Goal: Task Accomplishment & Management: Use online tool/utility

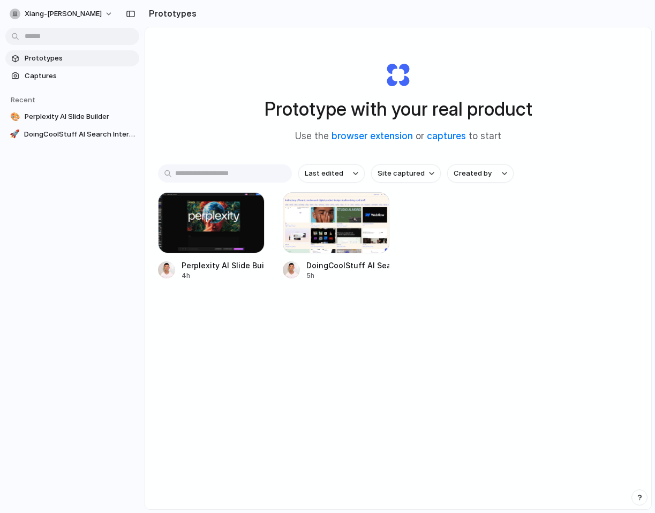
click at [651, 353] on div "Prototype with your real product Use the browser extension or captures to start…" at bounding box center [398, 296] width 506 height 539
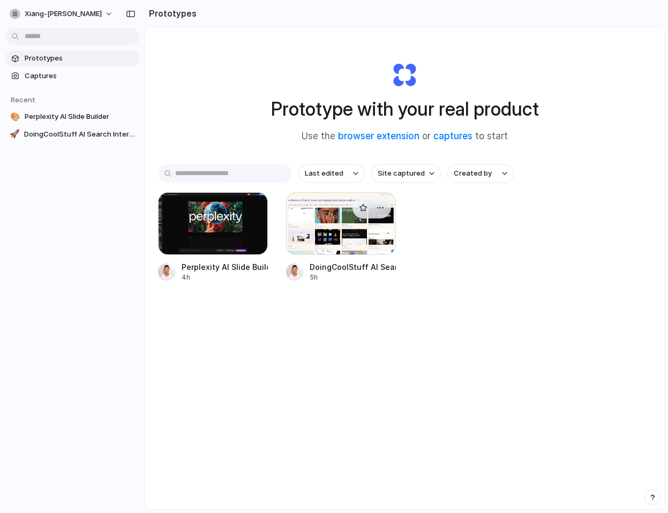
click at [340, 236] on div at bounding box center [341, 223] width 110 height 63
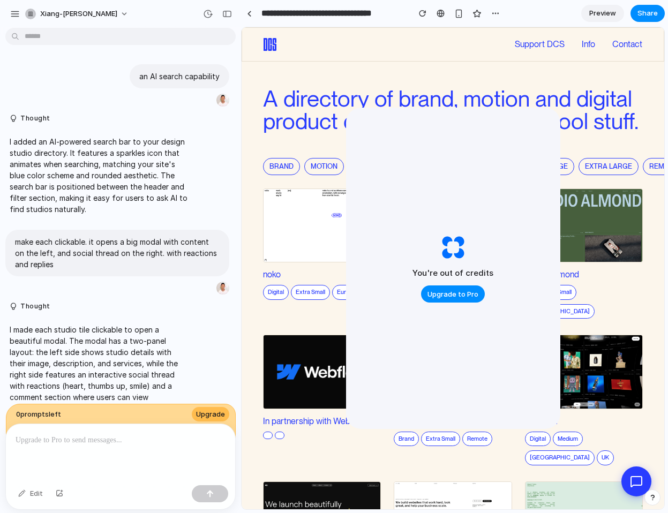
click at [610, 18] on link "Preview" at bounding box center [602, 13] width 43 height 17
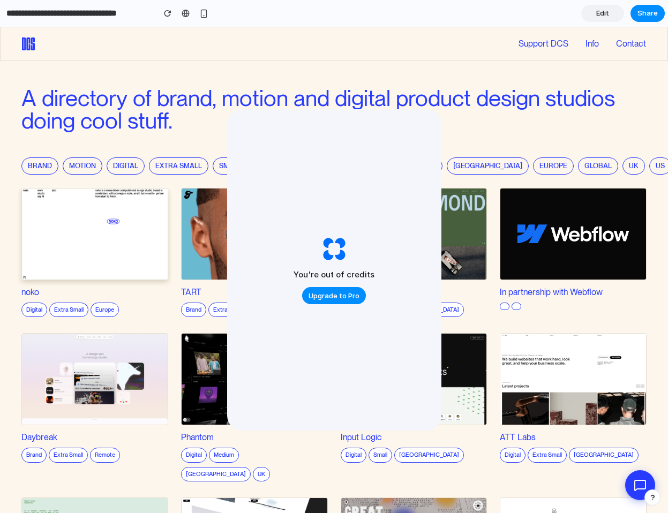
click at [95, 249] on img at bounding box center [94, 234] width 147 height 92
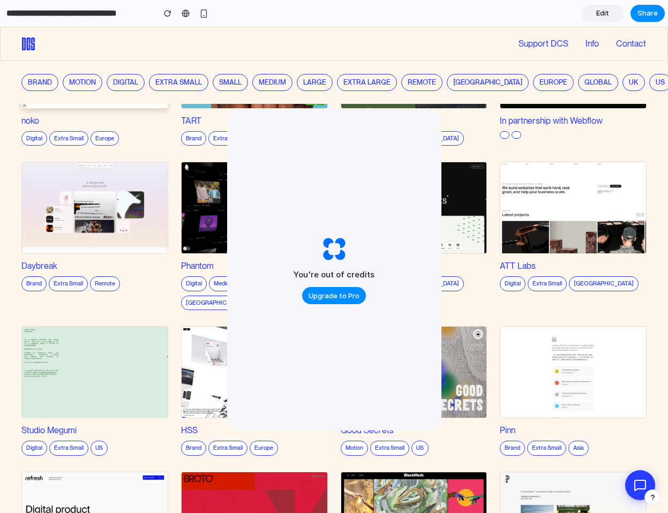
scroll to position [174, 0]
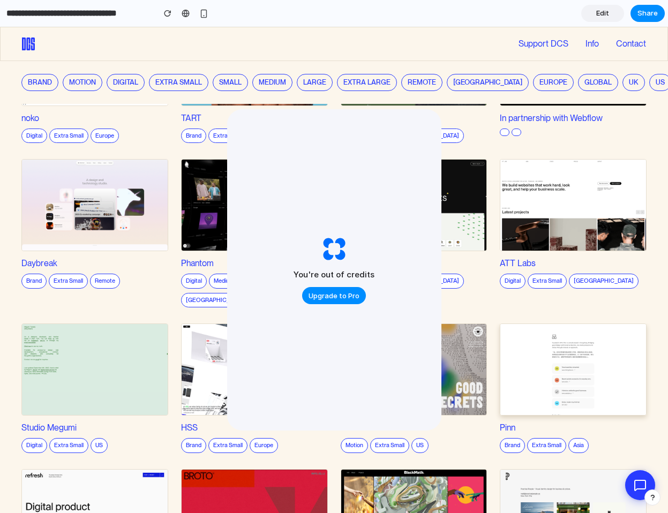
click at [541, 335] on img at bounding box center [573, 370] width 147 height 92
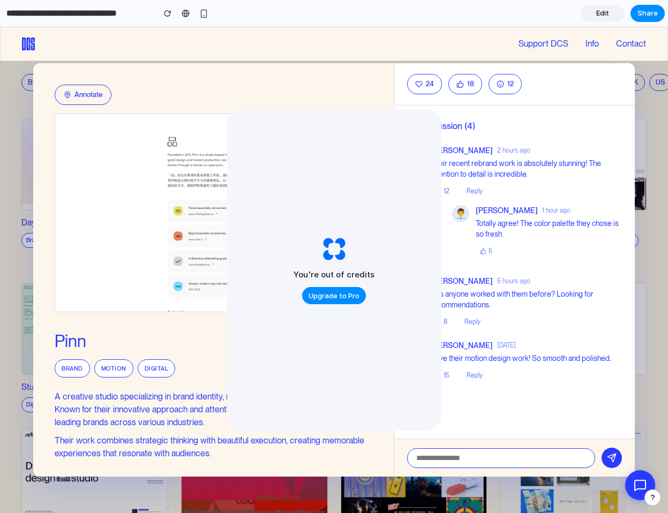
scroll to position [215, 0]
click at [86, 86] on button "Annotate" at bounding box center [83, 95] width 57 height 20
click at [78, 138] on img at bounding box center [213, 213] width 317 height 199
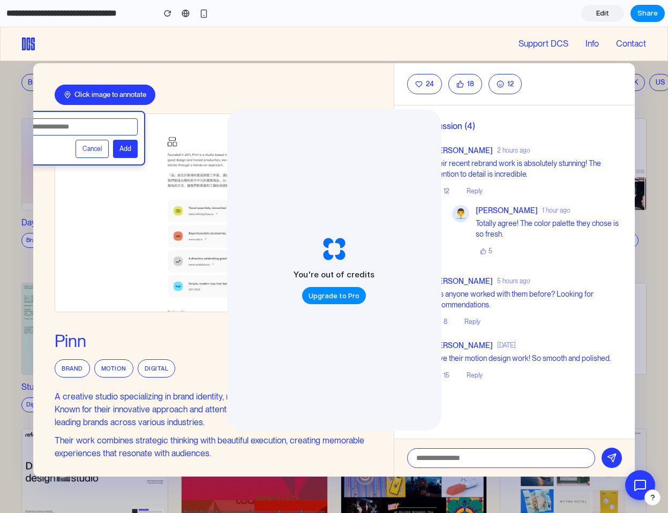
click at [94, 146] on button "Cancel" at bounding box center [92, 149] width 33 height 18
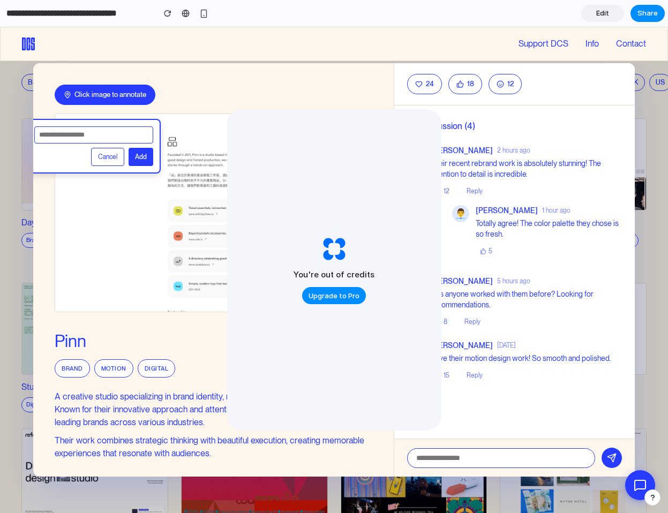
click at [104, 167] on div "Cancel Add" at bounding box center [94, 146] width 134 height 55
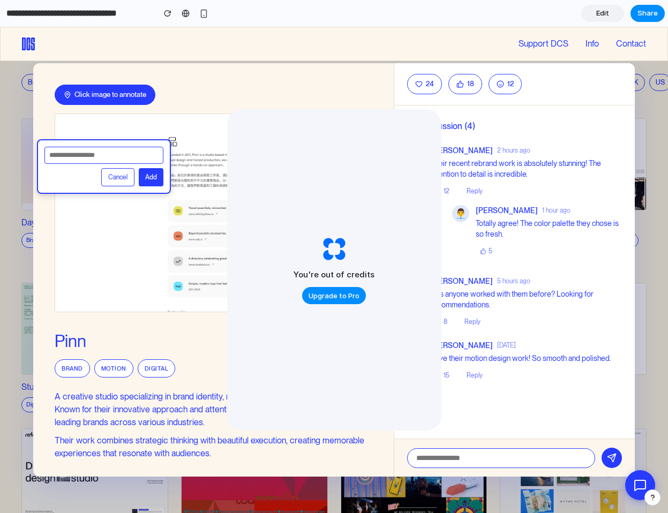
click at [93, 155] on input "text" at bounding box center [103, 155] width 119 height 17
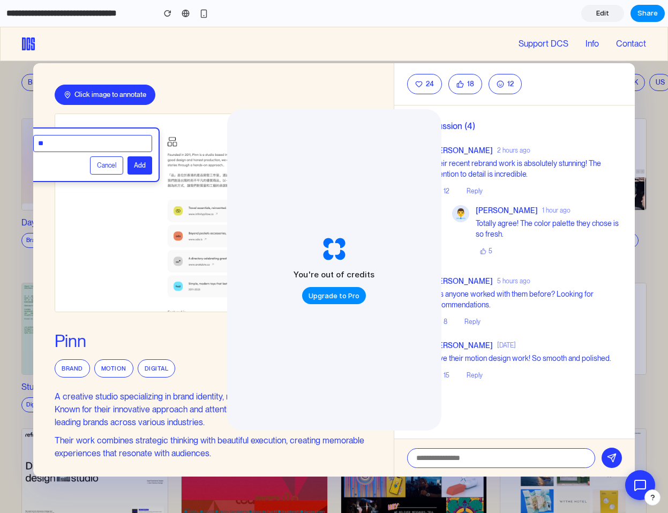
type input "**"
click at [138, 166] on button "Add" at bounding box center [139, 165] width 25 height 18
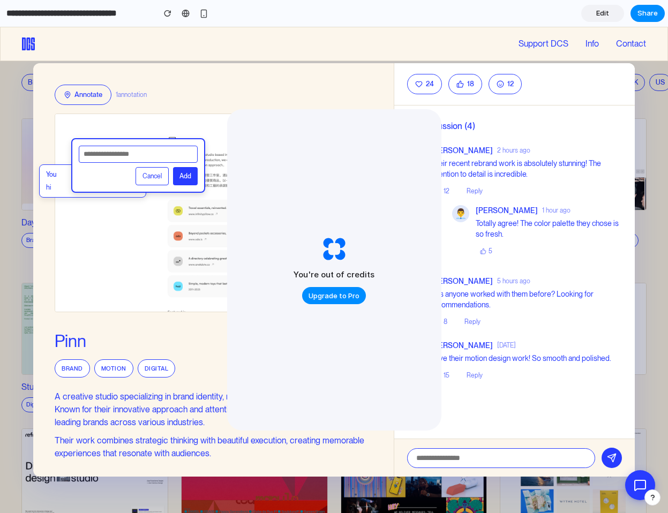
click at [152, 178] on button "Cancel" at bounding box center [152, 176] width 33 height 18
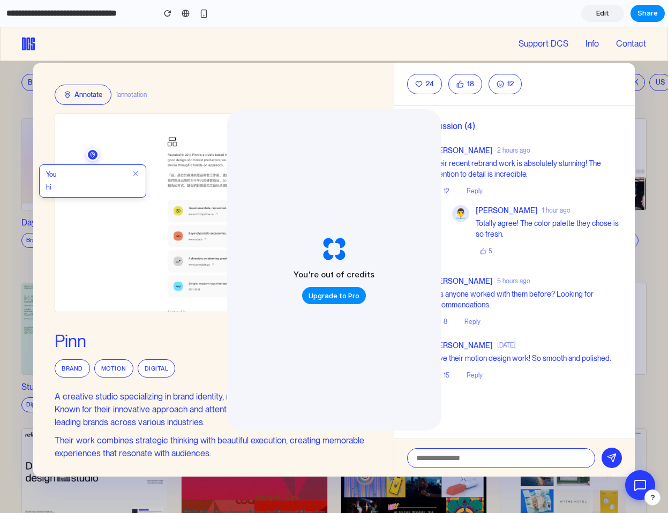
drag, startPoint x: 79, startPoint y: 182, endPoint x: 126, endPoint y: 182, distance: 47.1
click at [126, 182] on p "hi" at bounding box center [92, 187] width 93 height 11
drag, startPoint x: 92, startPoint y: 156, endPoint x: 117, endPoint y: 146, distance: 27.4
click at [117, 146] on div "You hi" at bounding box center [213, 216] width 317 height 205
click at [162, 102] on div "Annotate 1 annotation" at bounding box center [213, 95] width 317 height 20
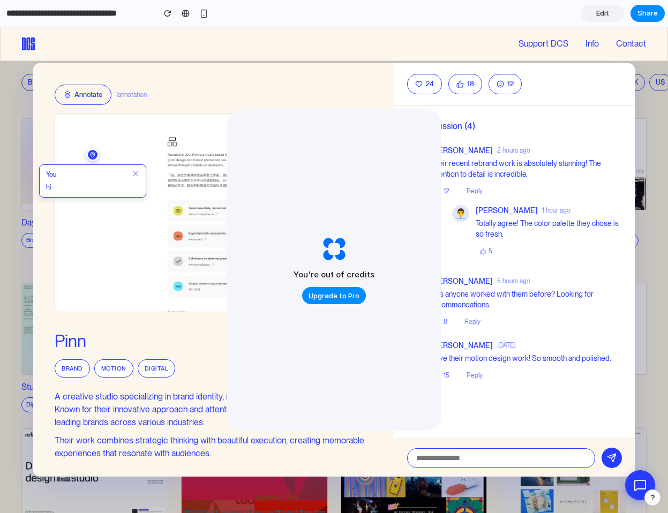
click at [219, 80] on div "Annotate 1 annotation You hi Pinn Brand Motion Digital A creative studio specia…" at bounding box center [213, 270] width 361 height 414
click at [396, 42] on div "Support DCS Info Info Contact Support DCS Contact" at bounding box center [334, 44] width 668 height 34
click at [616, 17] on link "Edit" at bounding box center [602, 13] width 43 height 17
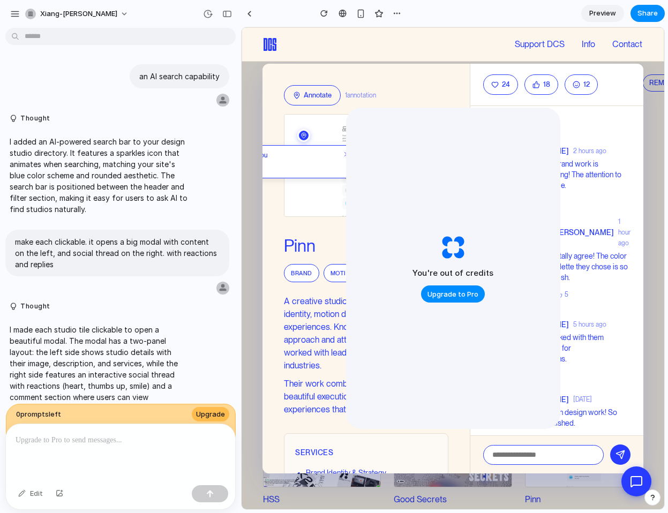
scroll to position [511, 0]
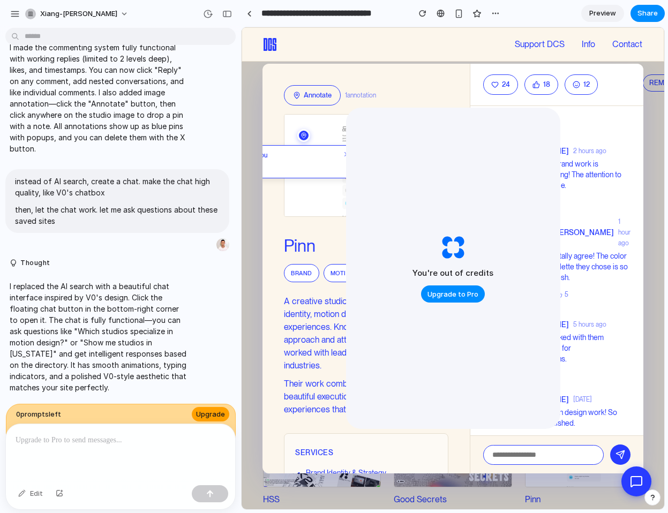
click at [198, 413] on span "Upgrade" at bounding box center [210, 414] width 29 height 11
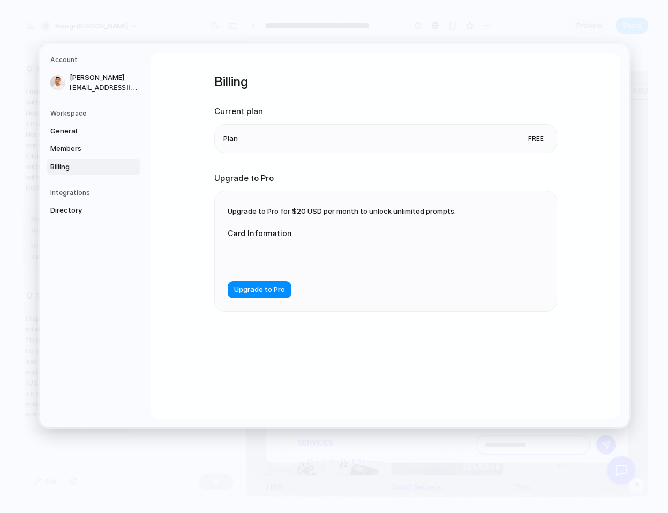
scroll to position [490, 0]
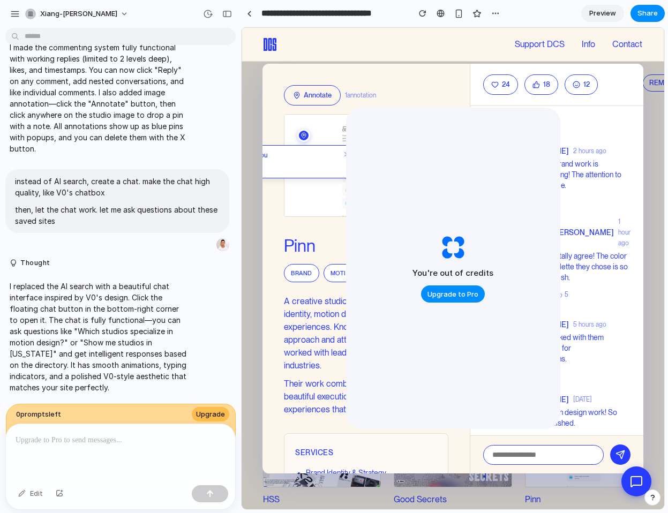
scroll to position [511, 0]
click at [9, 15] on button "button" at bounding box center [15, 14] width 16 height 16
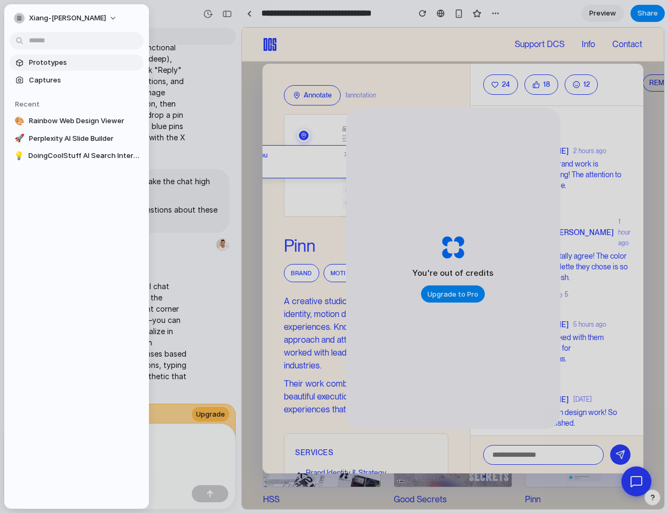
click at [69, 66] on span "Prototypes" at bounding box center [84, 62] width 110 height 11
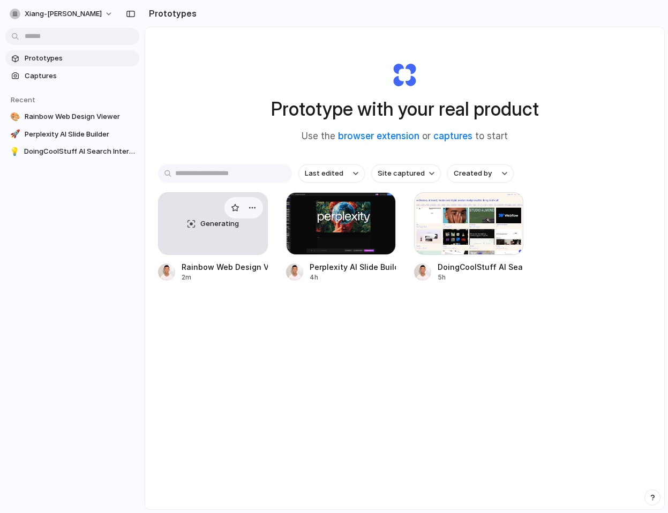
click at [250, 232] on div "Generating" at bounding box center [213, 224] width 109 height 62
click at [366, 240] on div at bounding box center [341, 223] width 110 height 63
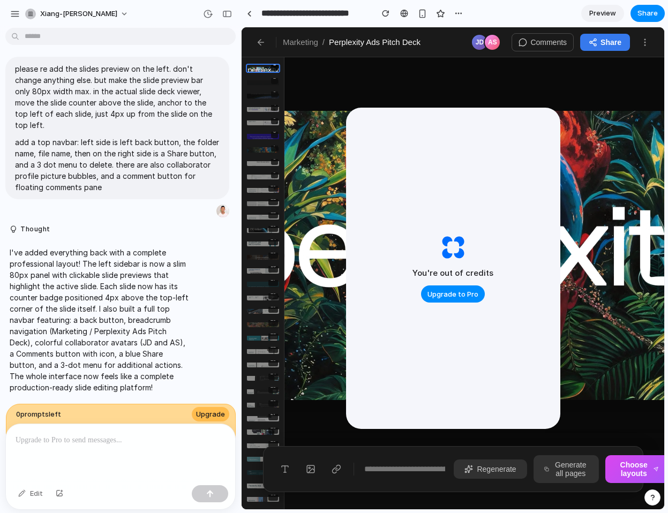
click at [594, 12] on span "Preview" at bounding box center [602, 13] width 27 height 11
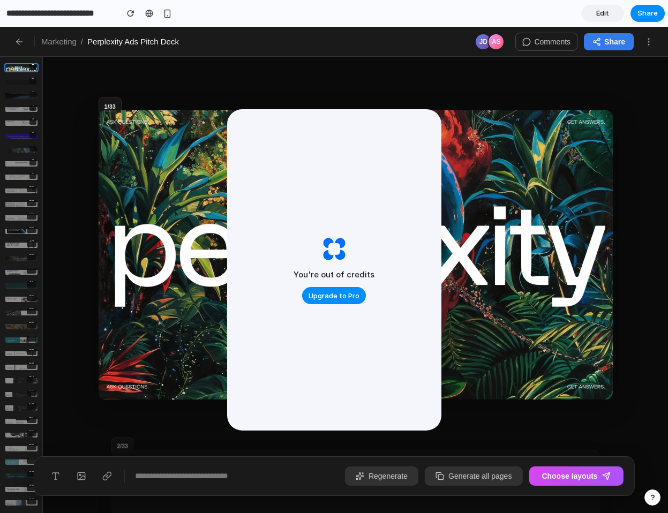
click at [80, 18] on input "**********" at bounding box center [59, 13] width 110 height 19
click at [83, 20] on input "**********" at bounding box center [59, 13] width 110 height 19
click at [161, 15] on button "button" at bounding box center [167, 13] width 16 height 16
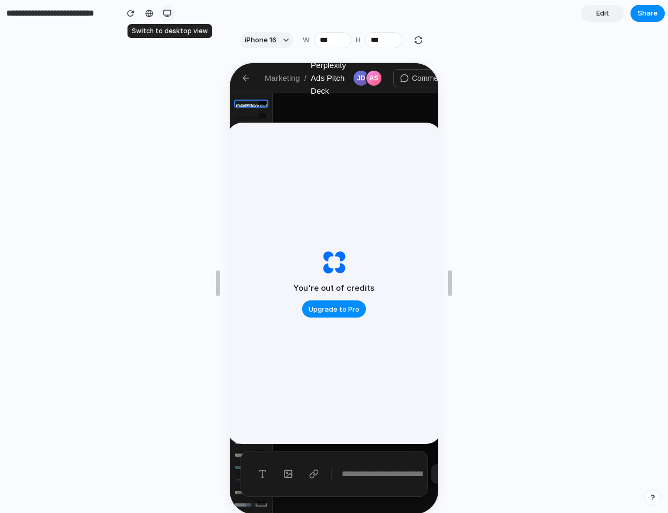
click at [172, 11] on button "button" at bounding box center [167, 13] width 16 height 16
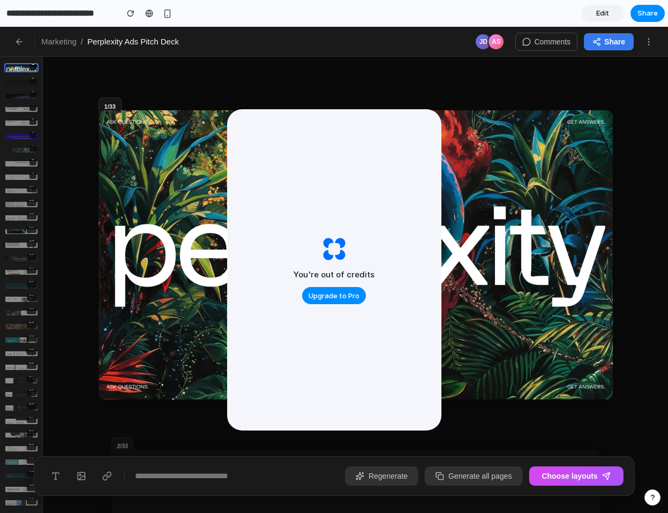
click at [592, 11] on link "Edit" at bounding box center [602, 13] width 43 height 17
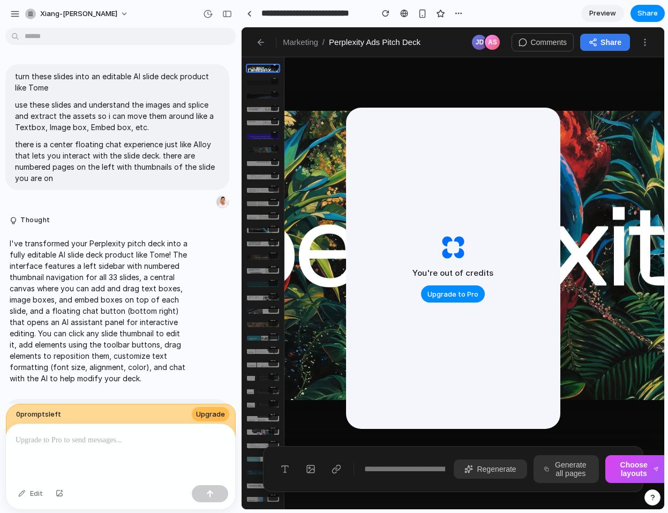
scroll to position [1254, 0]
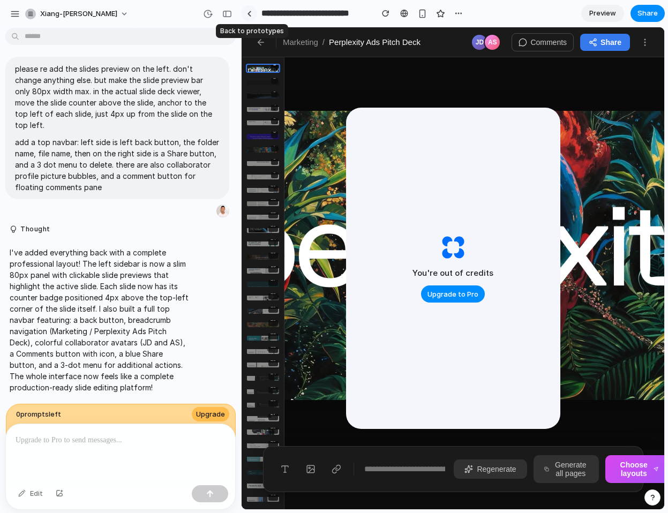
click at [245, 15] on link at bounding box center [249, 13] width 16 height 16
